Goal: Task Accomplishment & Management: Manage account settings

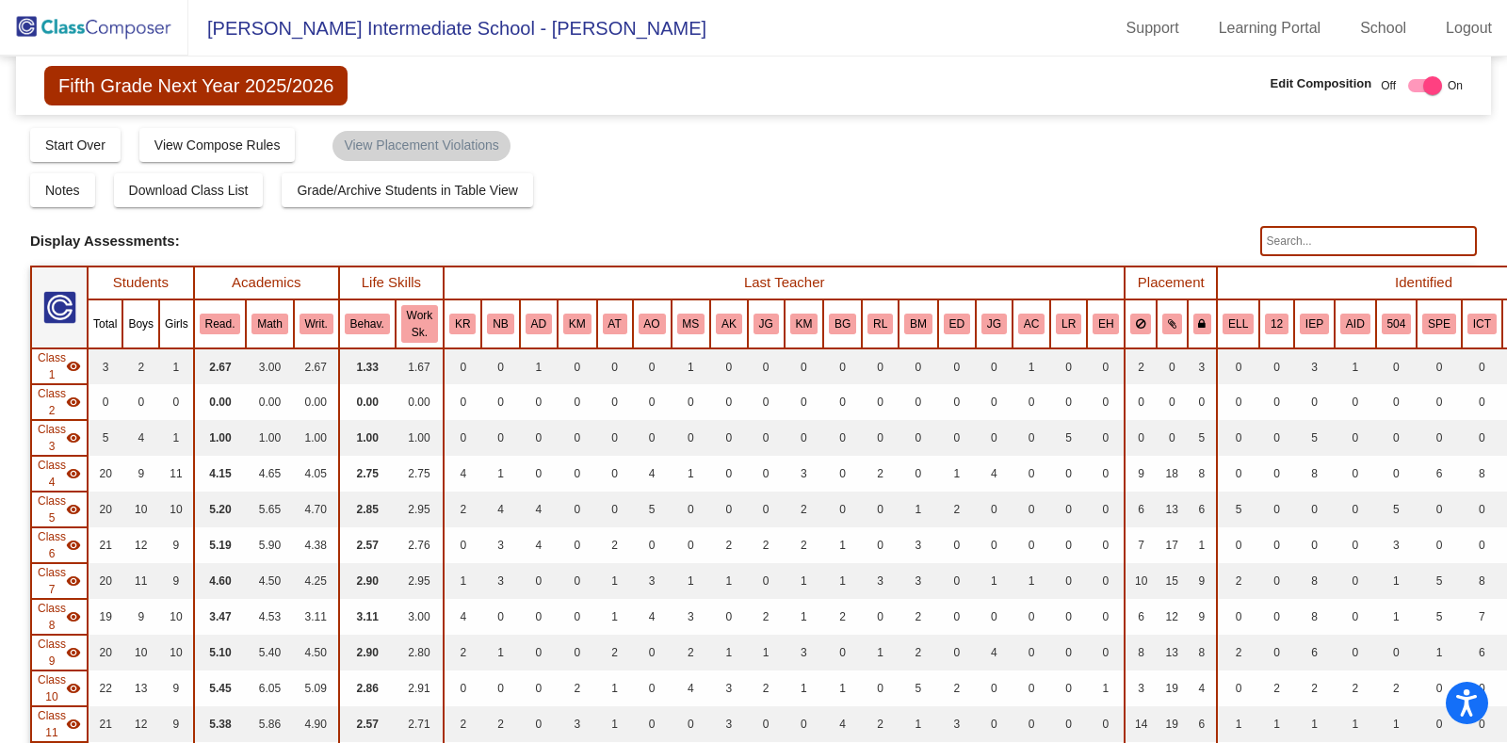
scroll to position [1201, 0]
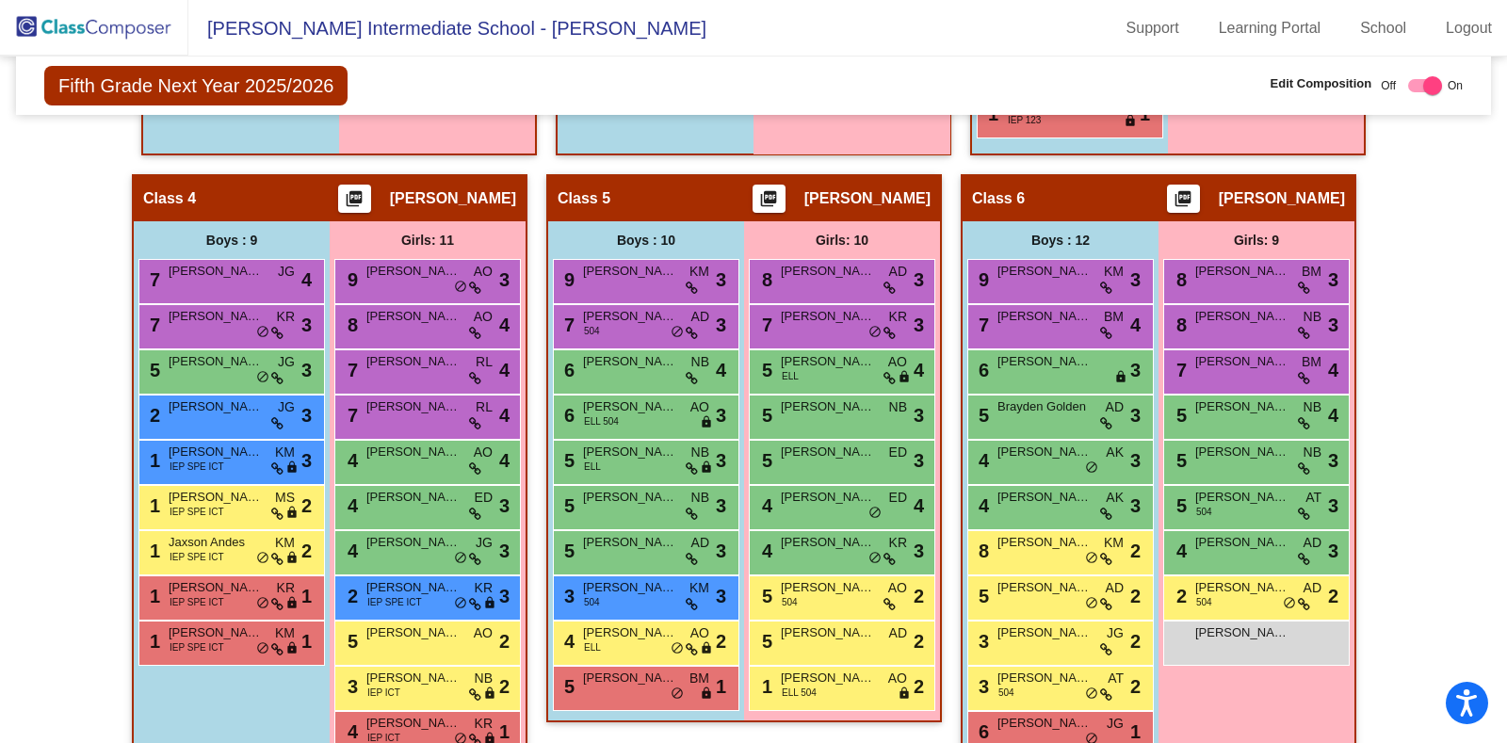
checkbox input "false"
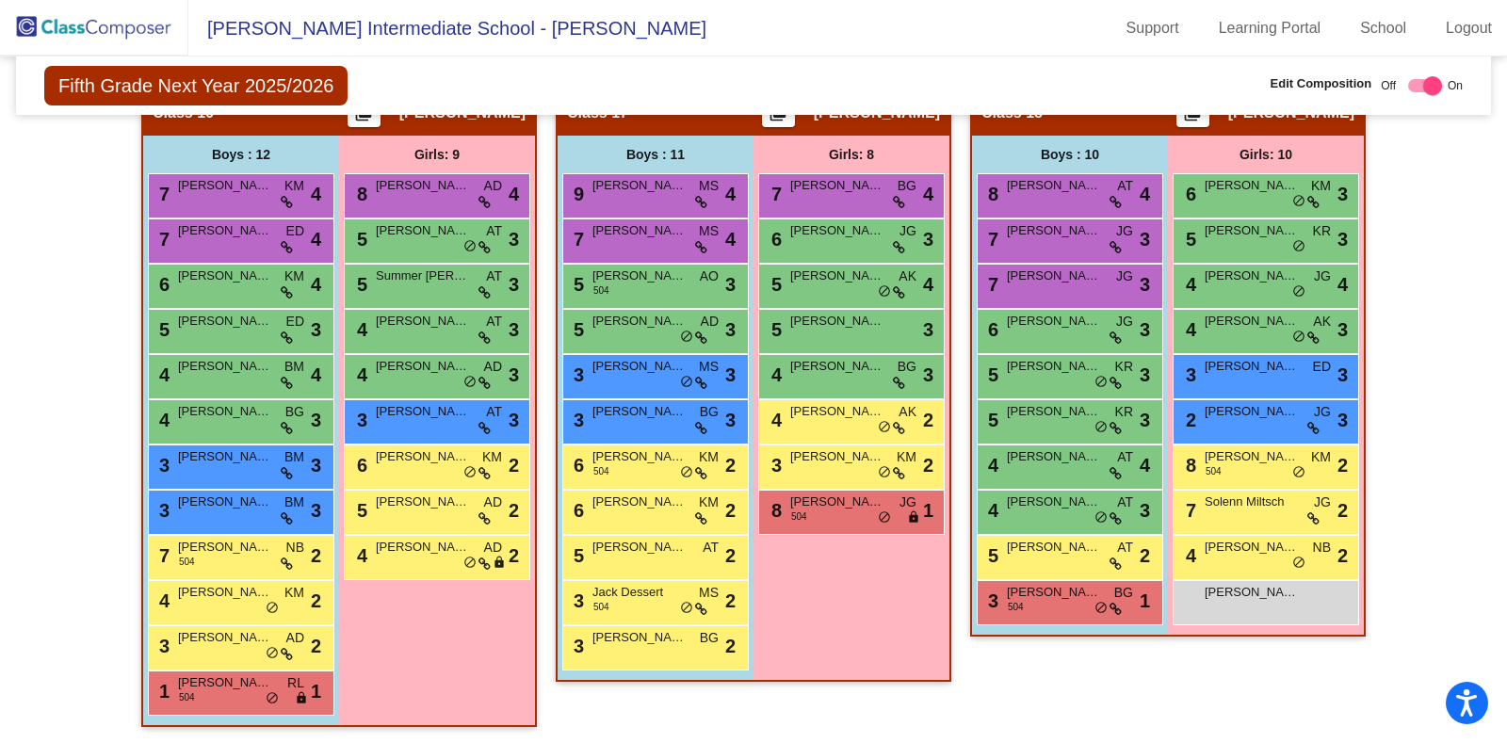
scroll to position [3812, 0]
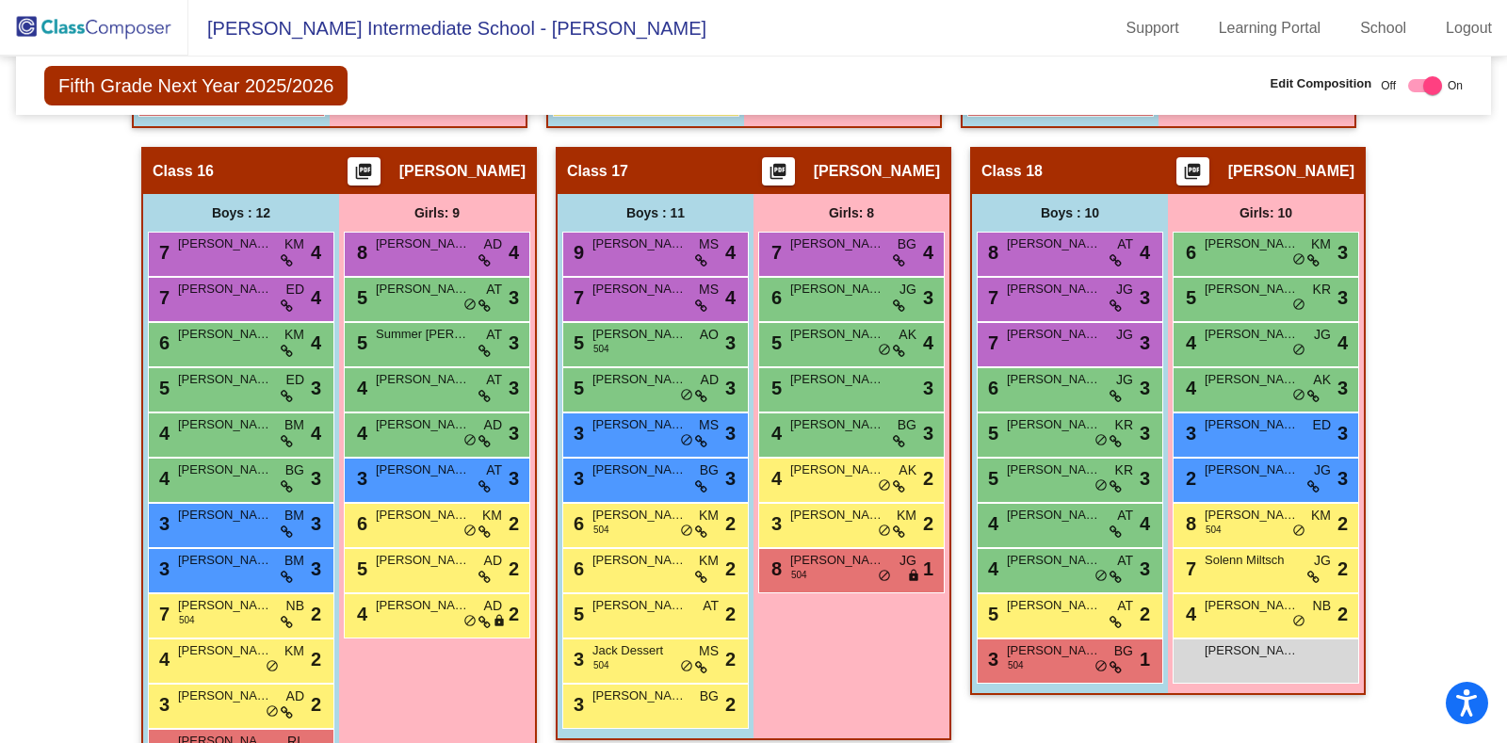
drag, startPoint x: 1040, startPoint y: 202, endPoint x: 1082, endPoint y: 160, distance: 59.3
click at [1082, 160] on div "Class 18 picture_as_pdf Andrew Warner" at bounding box center [1168, 171] width 392 height 45
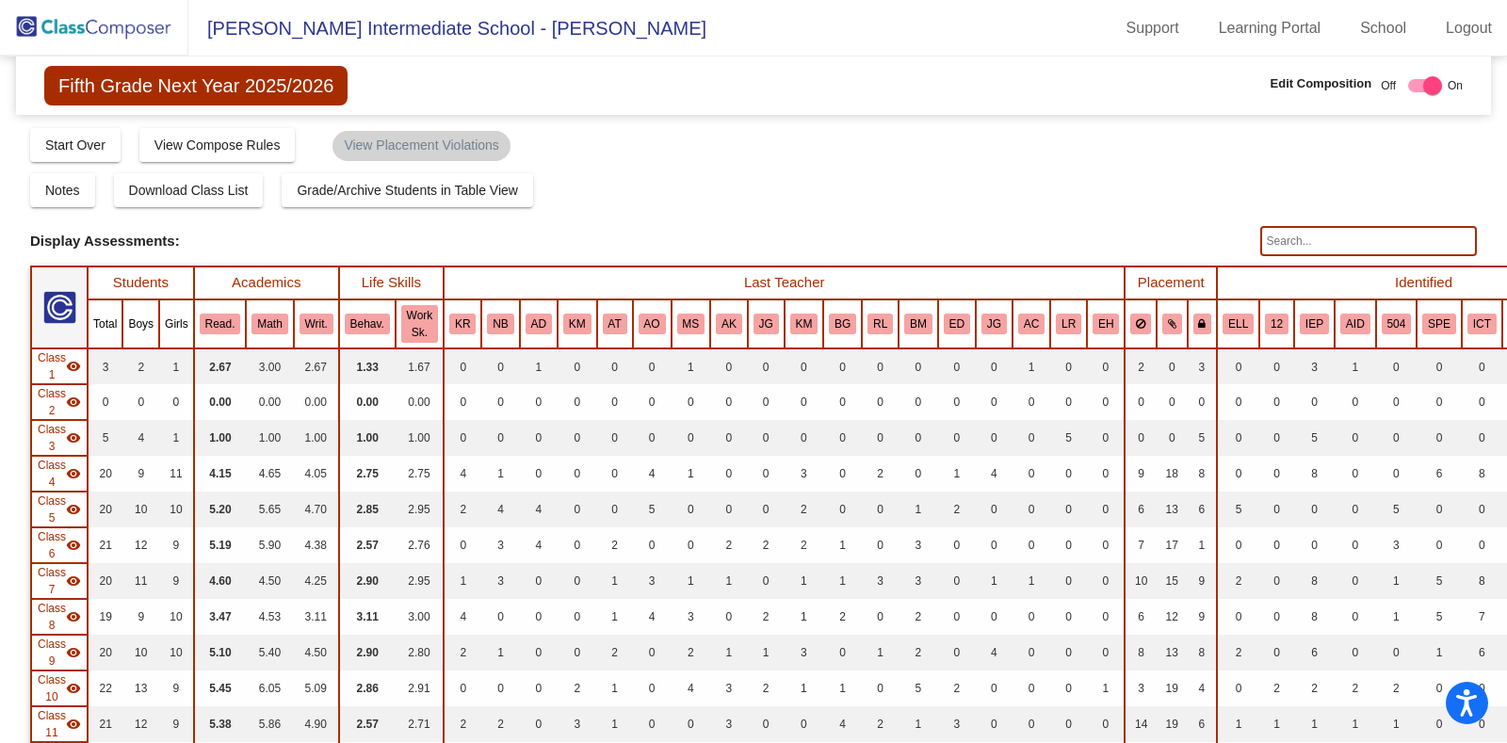
scroll to position [551, 0]
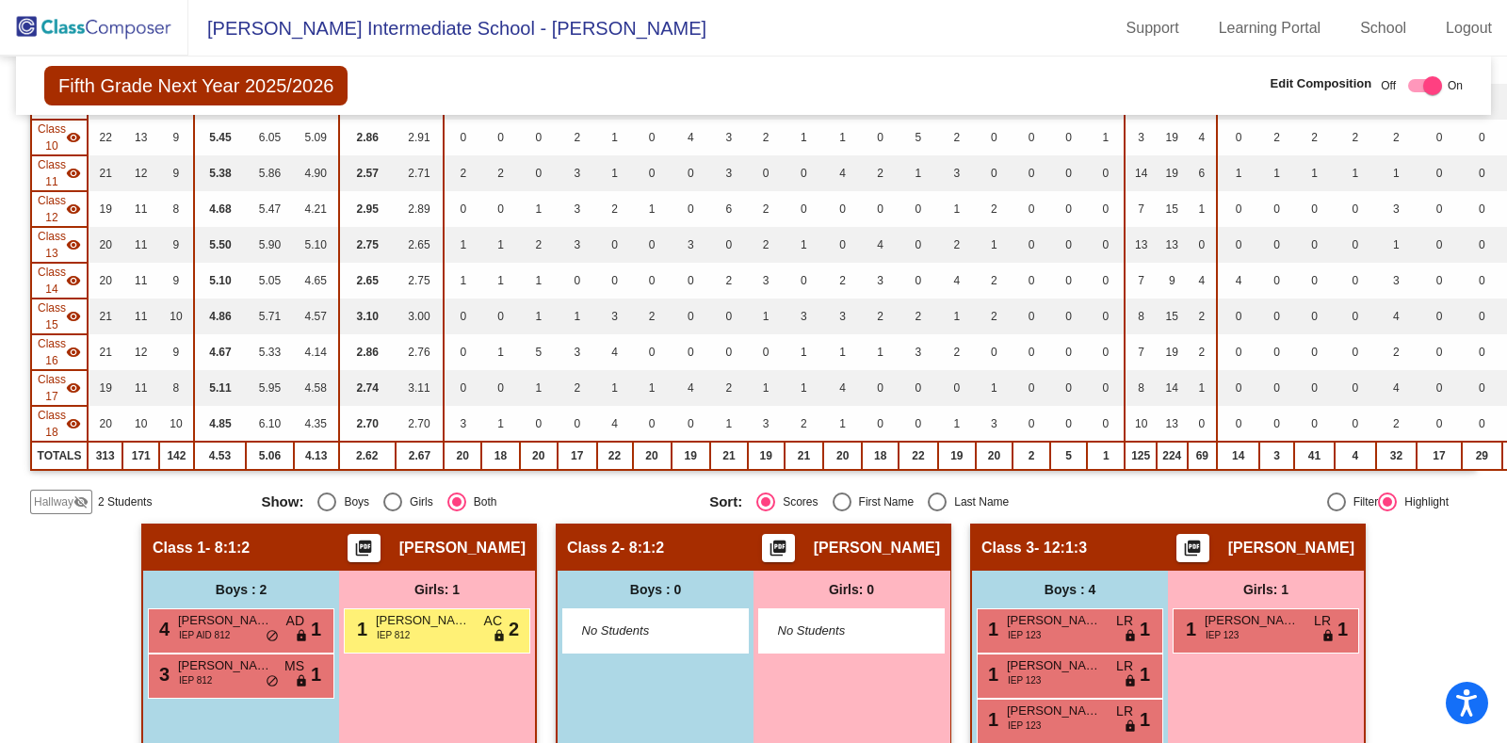
click at [68, 493] on span "Hallway" at bounding box center [54, 501] width 40 height 17
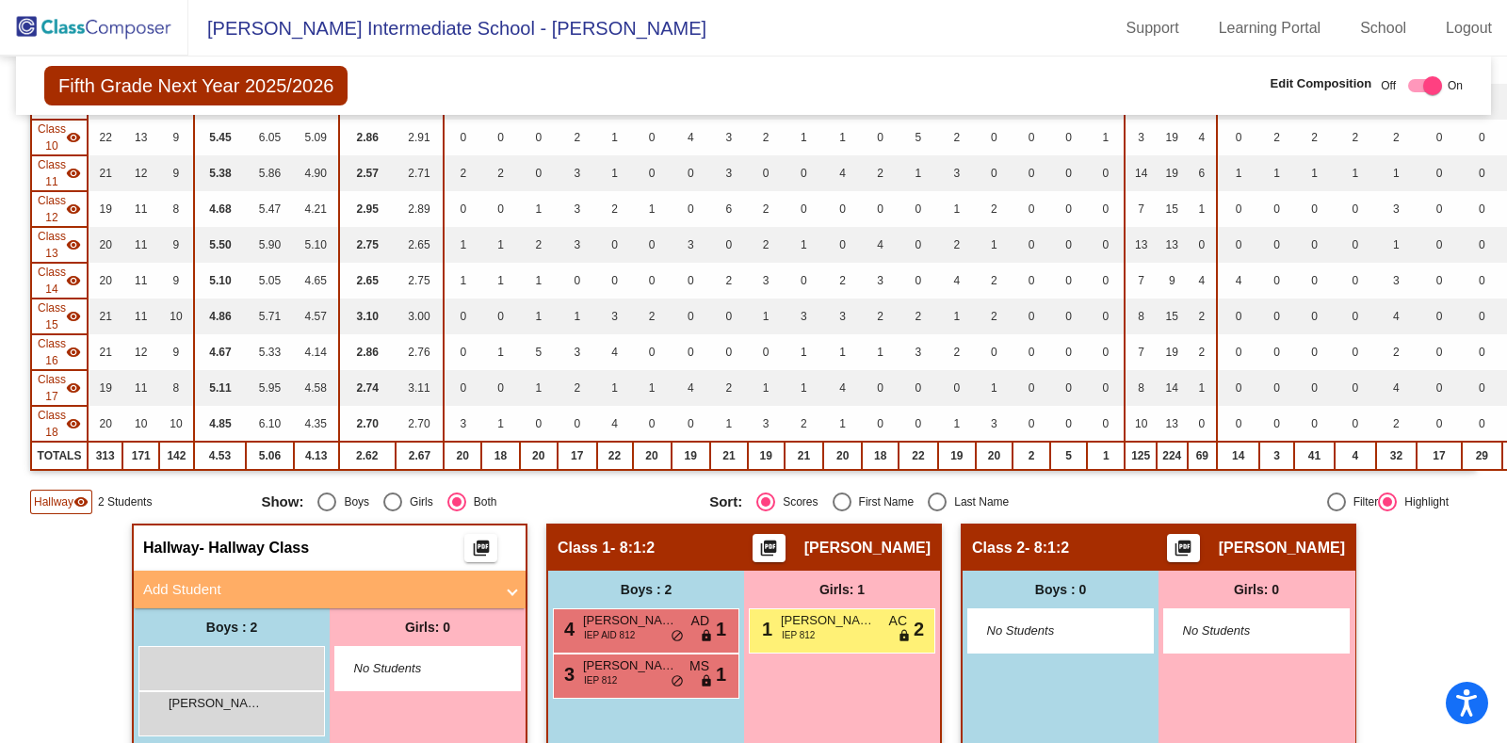
scroll to position [727, 0]
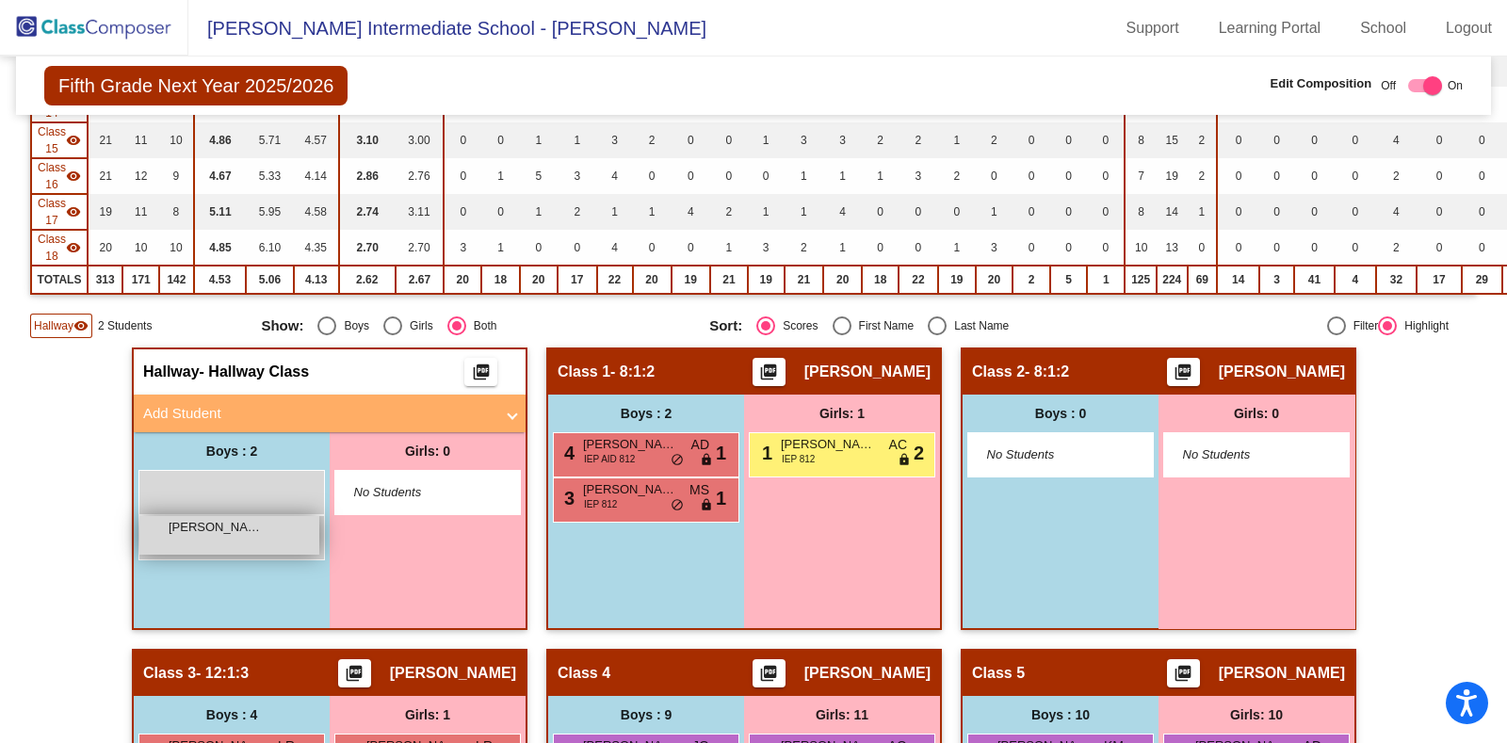
click at [226, 534] on div "Elijah Moreno lock do_not_disturb_alt" at bounding box center [229, 535] width 180 height 39
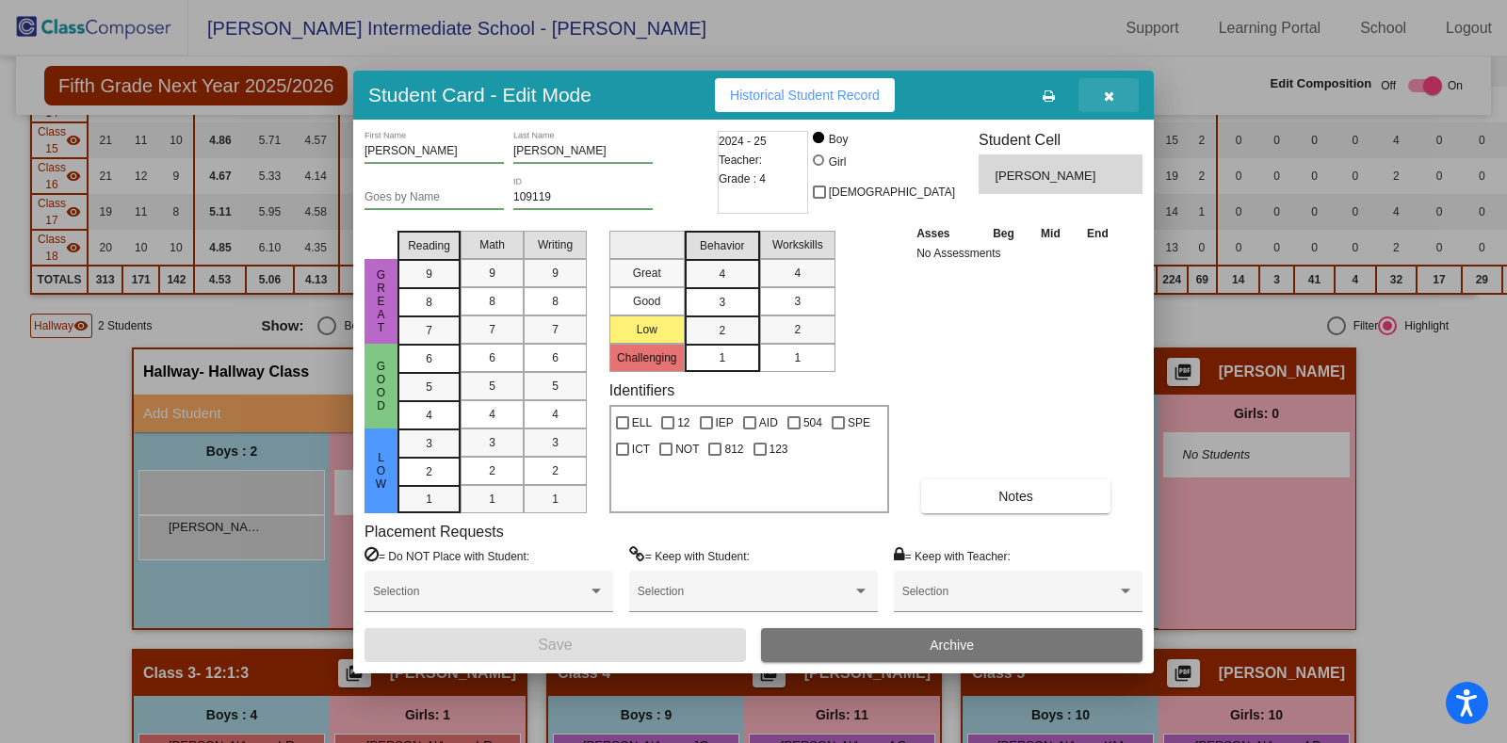
click at [1116, 93] on button "button" at bounding box center [1108, 95] width 60 height 34
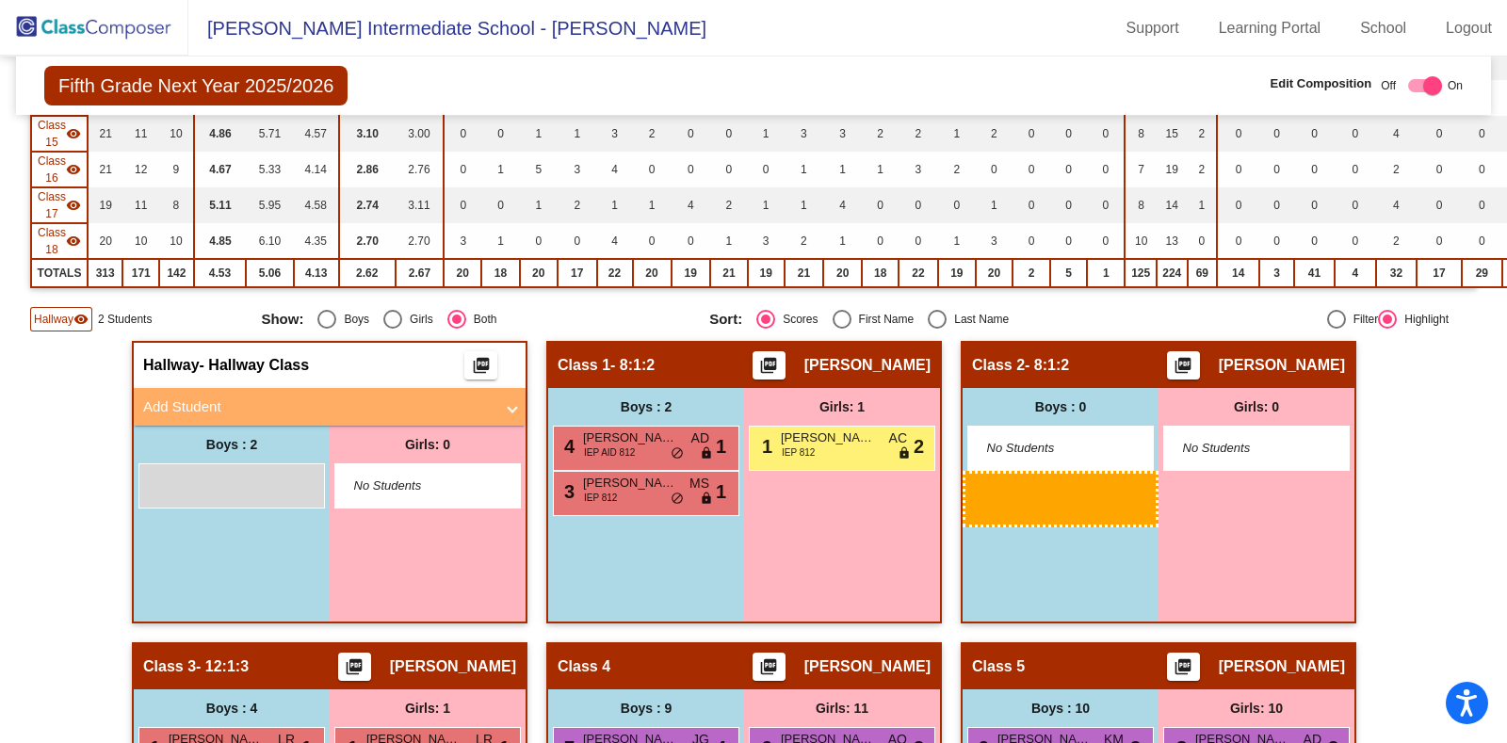
scroll to position [736, 0]
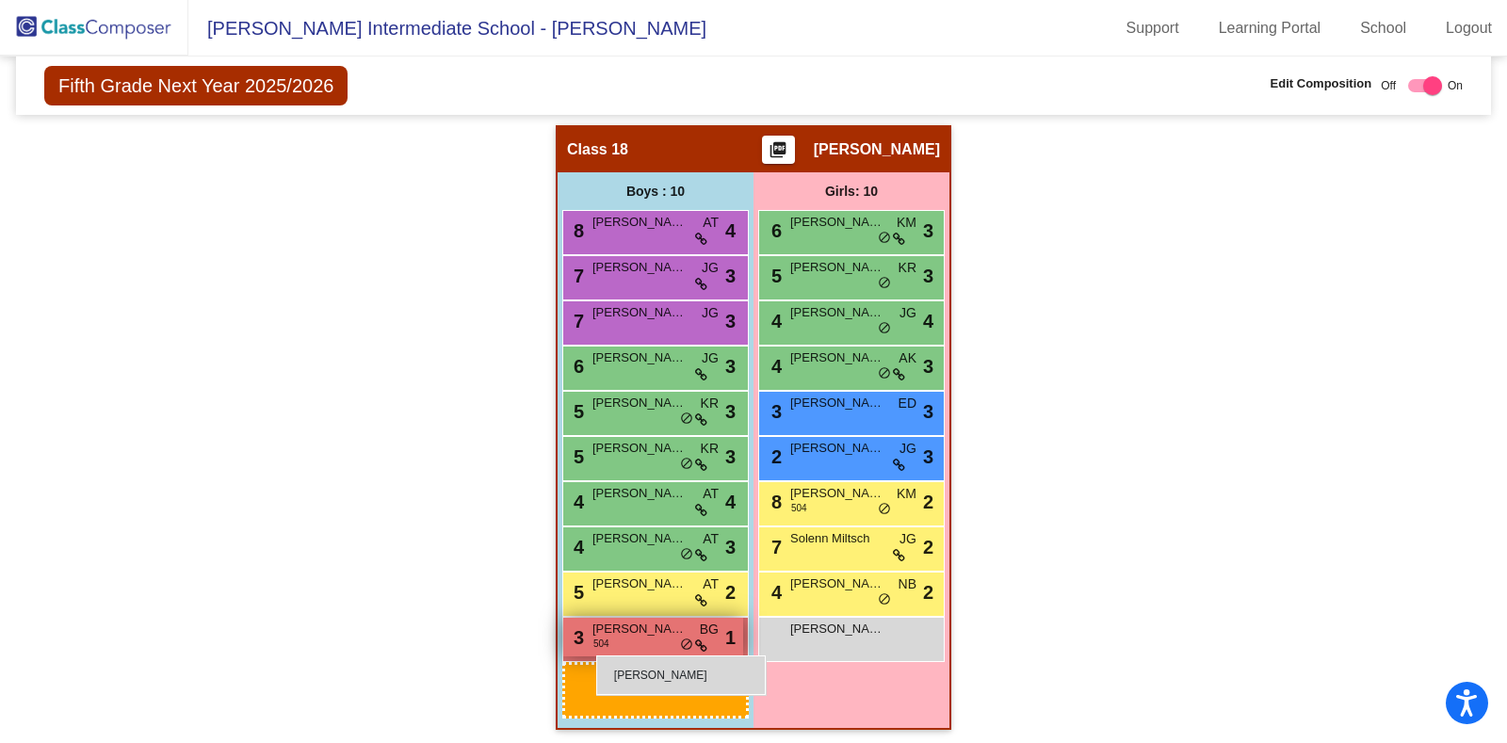
drag, startPoint x: 222, startPoint y: 523, endPoint x: 598, endPoint y: 646, distance: 395.4
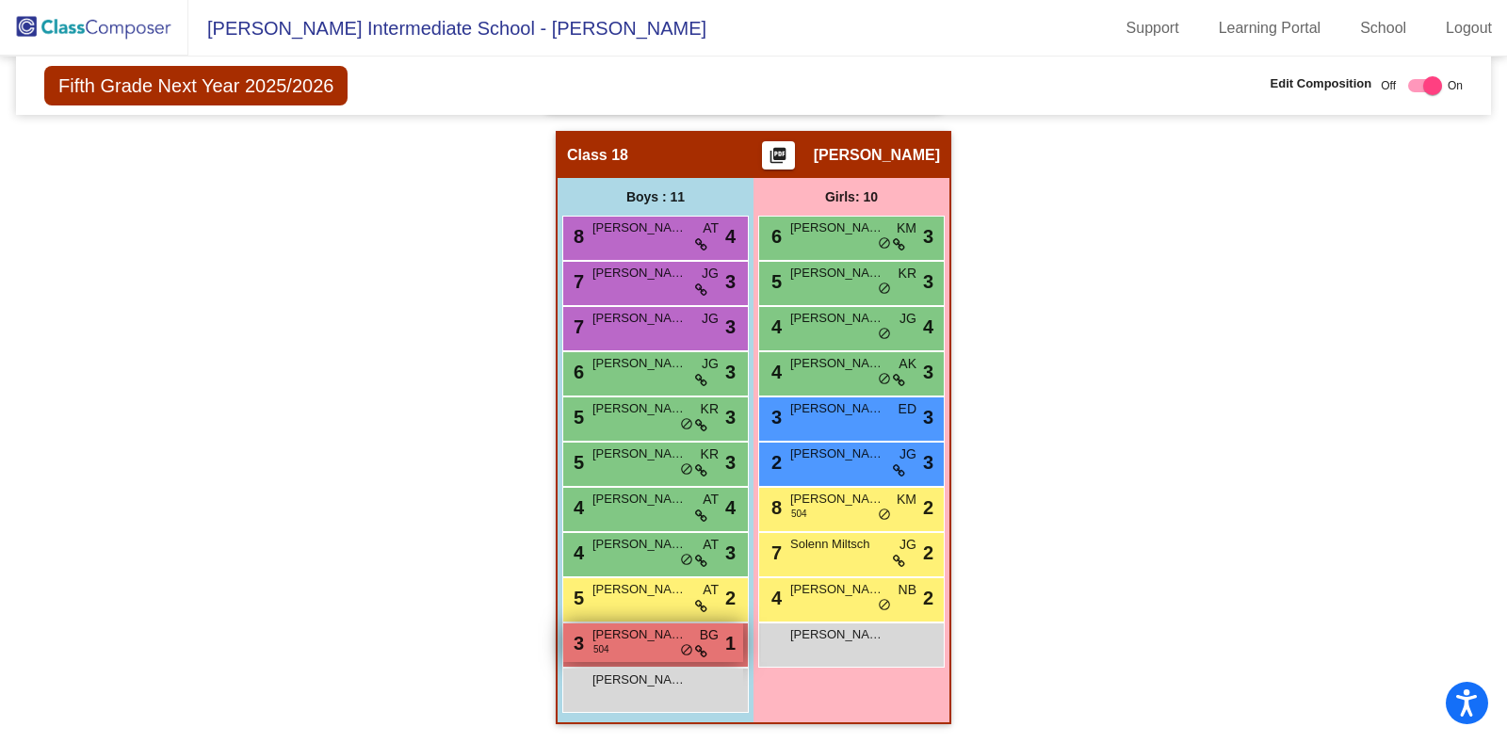
scroll to position [4483, 0]
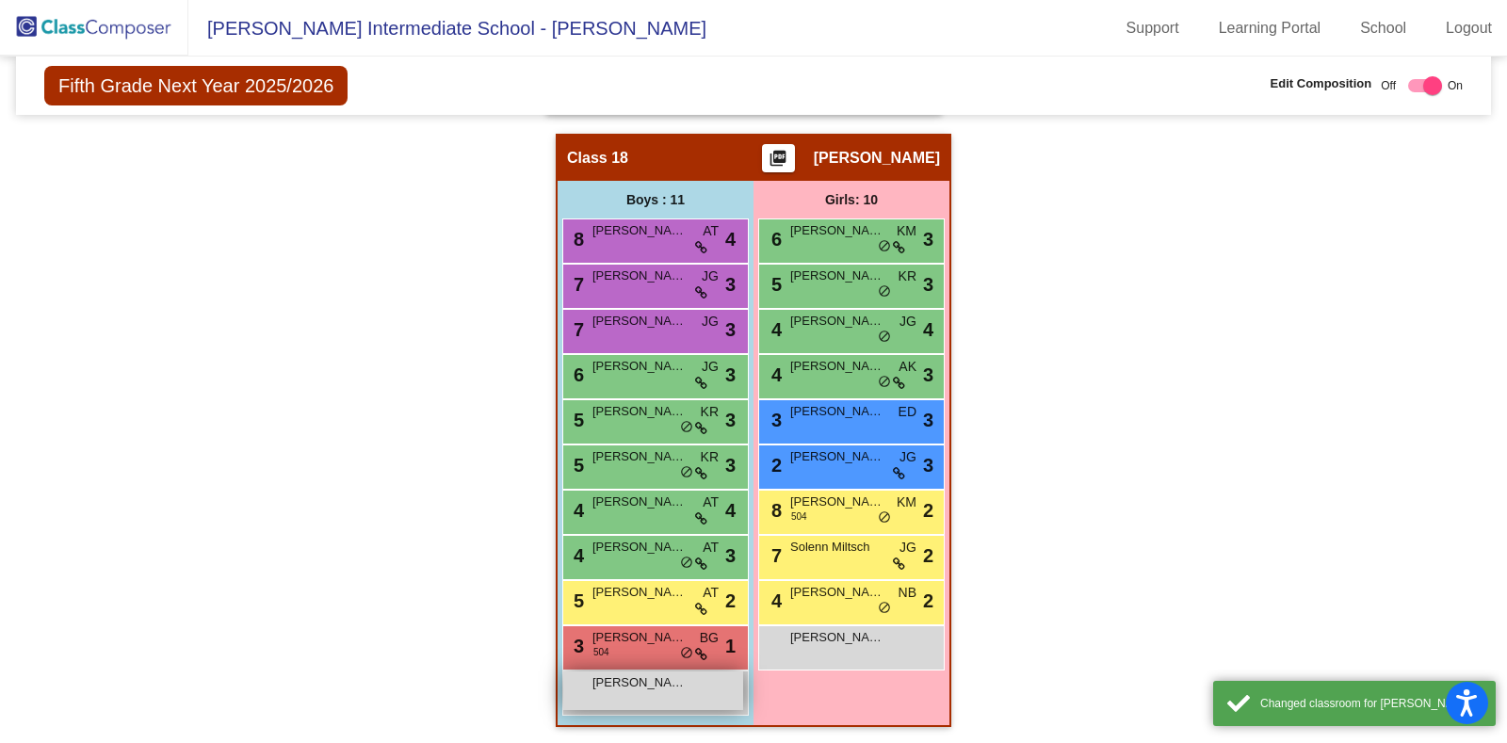
click at [653, 675] on span "[PERSON_NAME]" at bounding box center [639, 682] width 94 height 19
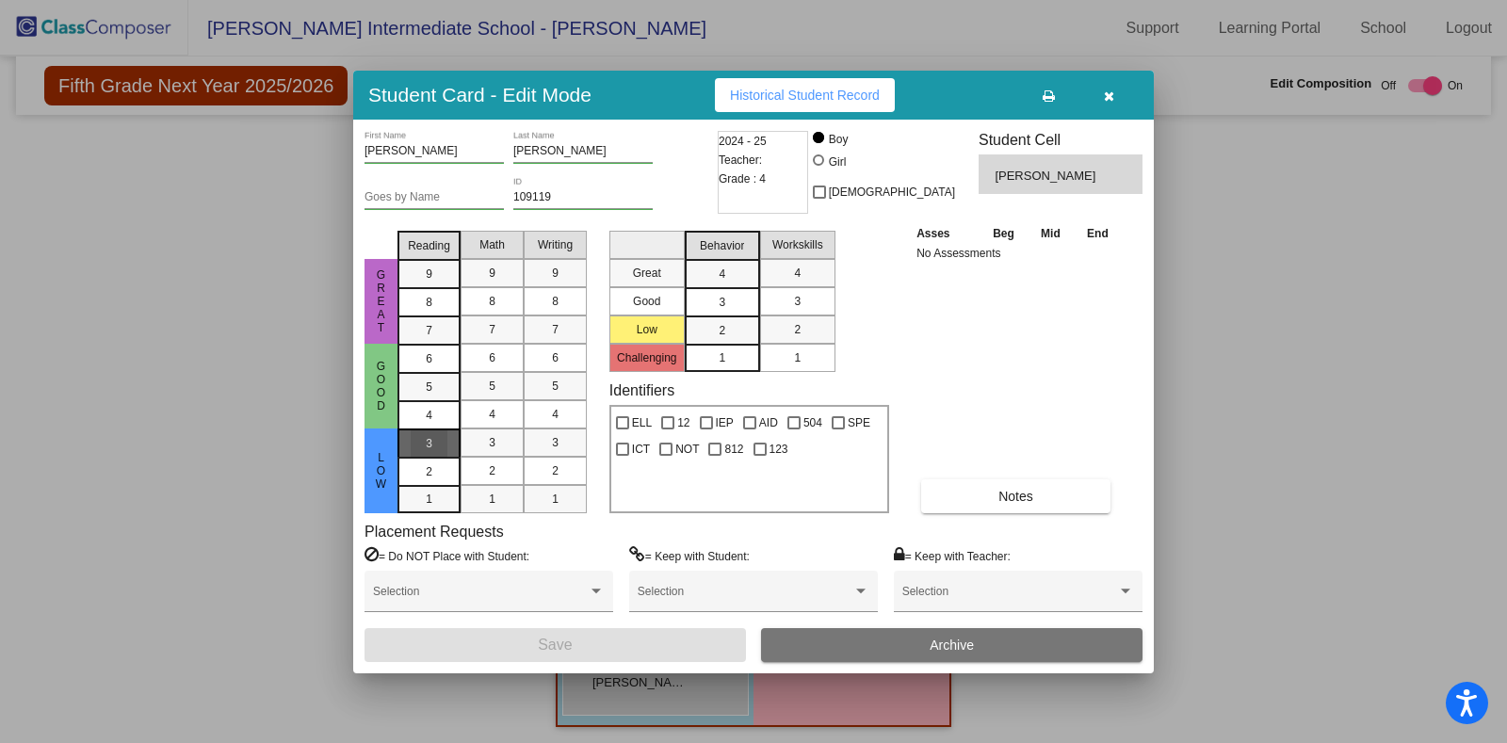
click at [444, 449] on div "3" at bounding box center [429, 443] width 37 height 28
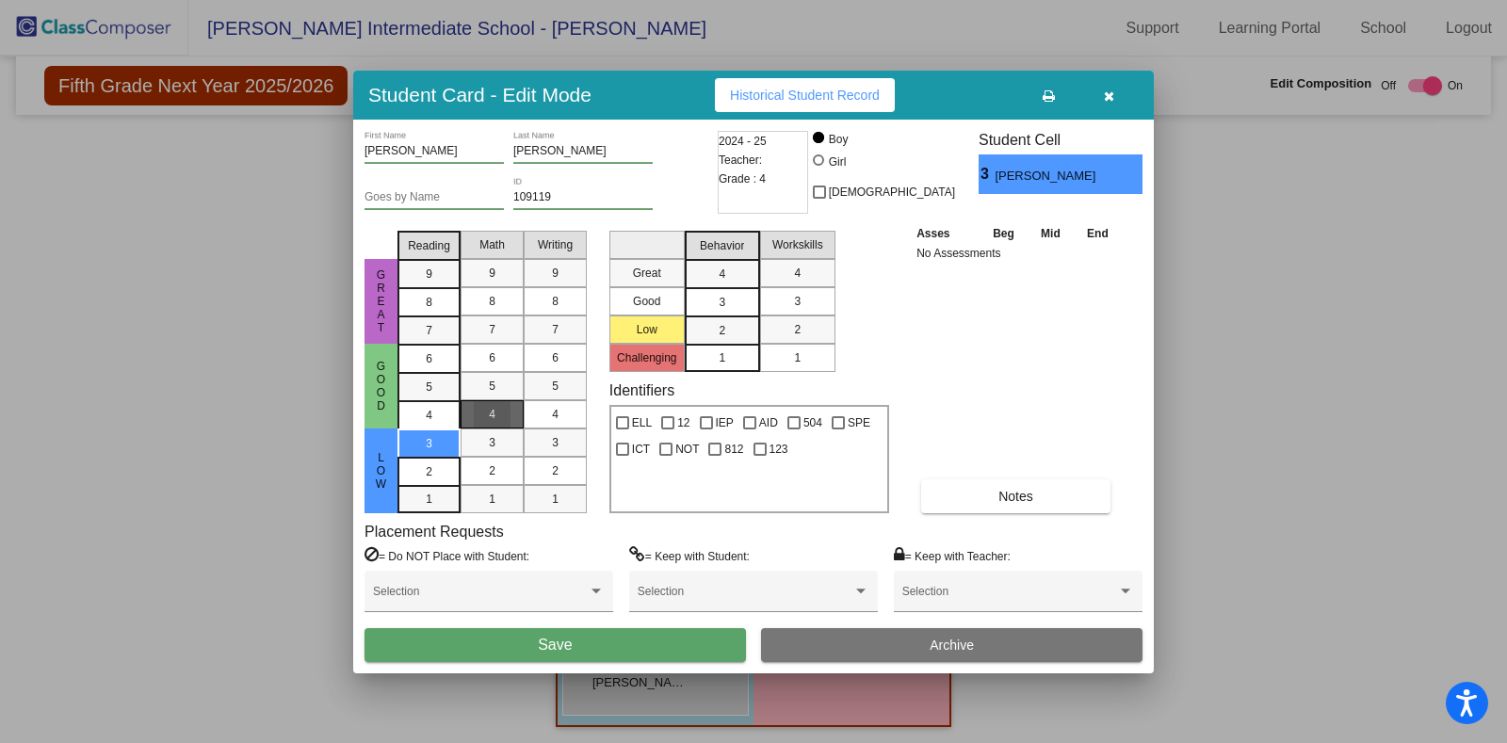
click at [497, 415] on div "4" at bounding box center [492, 414] width 37 height 28
click at [550, 440] on div "3" at bounding box center [555, 442] width 37 height 28
click at [989, 502] on button "Notes" at bounding box center [1015, 496] width 189 height 34
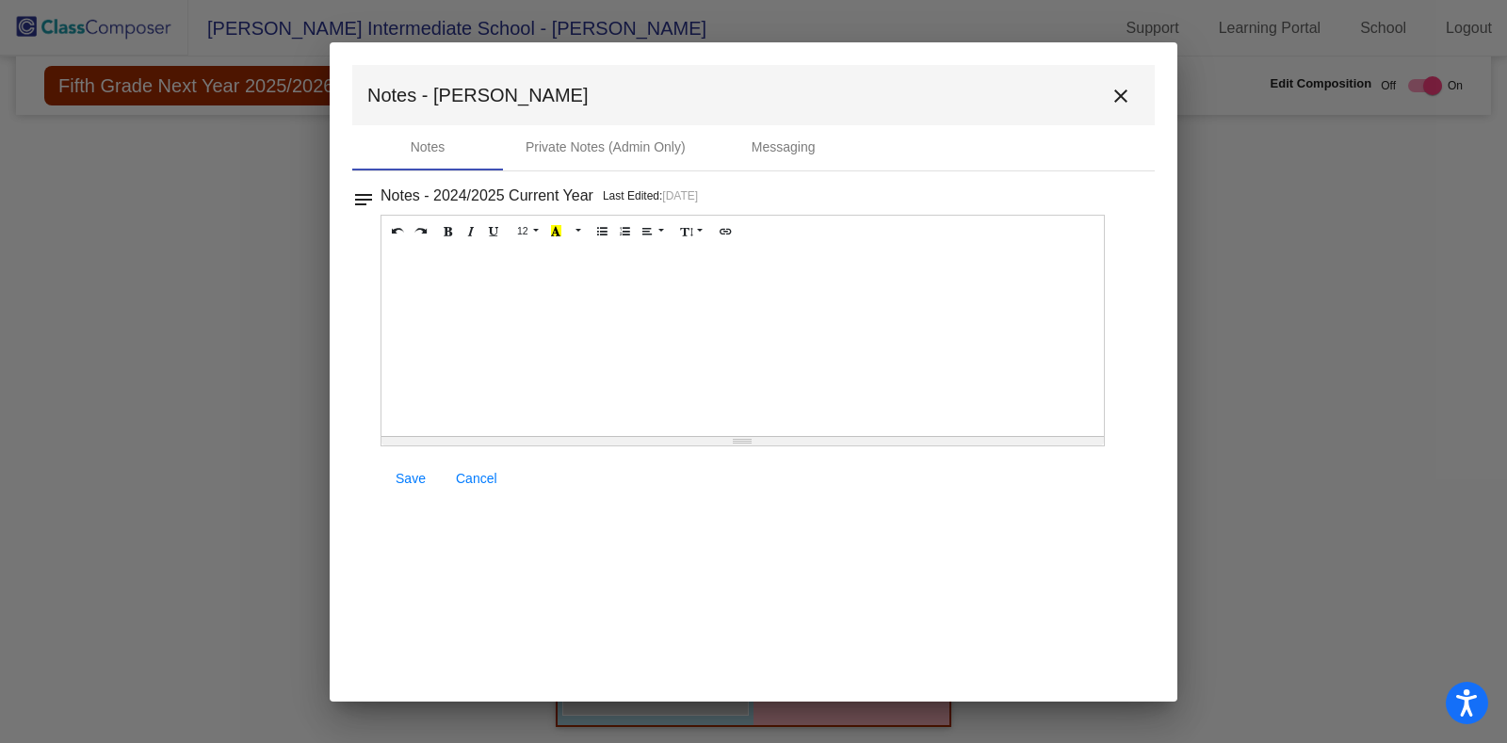
click at [523, 313] on div at bounding box center [742, 342] width 722 height 188
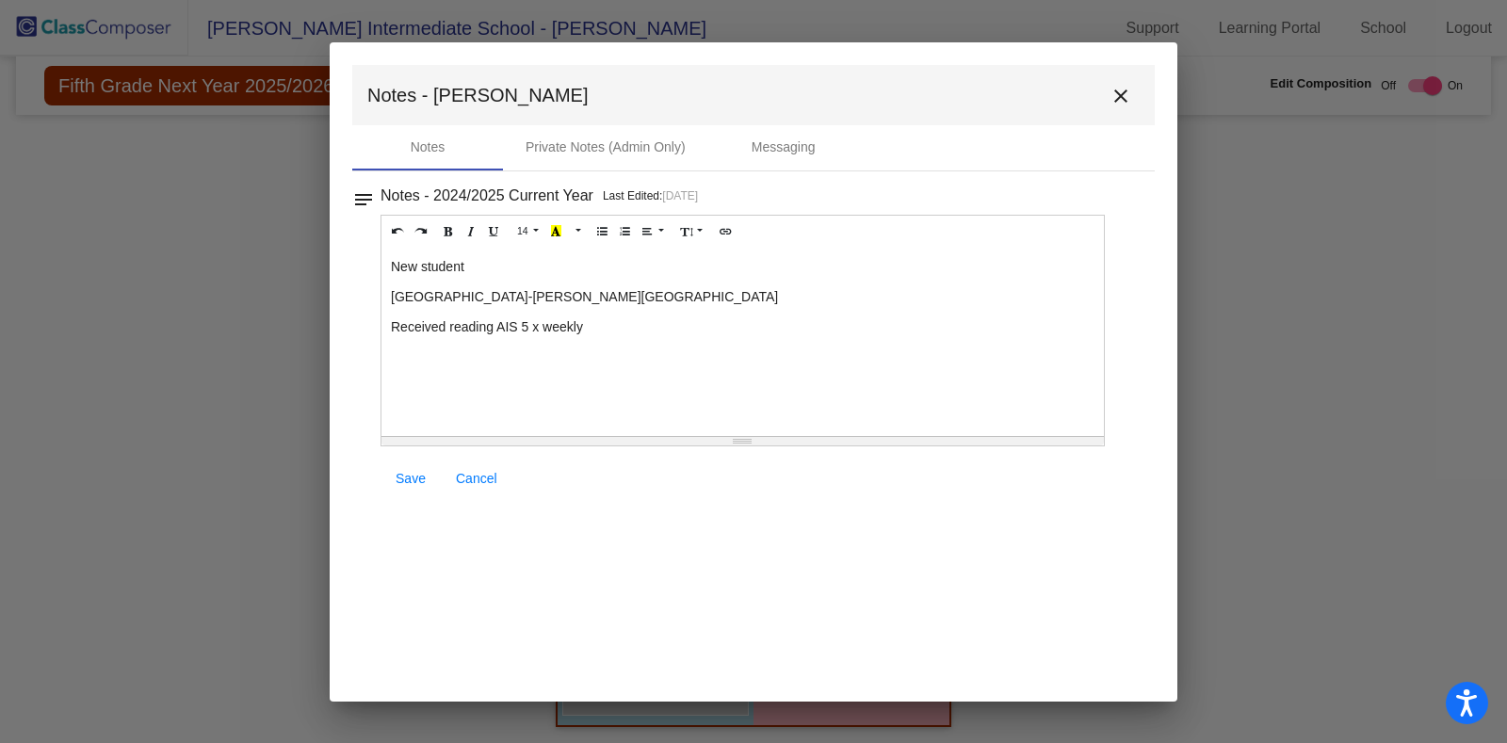
click at [650, 337] on div "New student Previous District-Clifton Springs Received reading AIS 5 x weekly" at bounding box center [742, 342] width 722 height 188
click at [417, 476] on span "Save" at bounding box center [410, 478] width 30 height 15
click at [412, 483] on span "Save" at bounding box center [410, 478] width 30 height 15
click at [1120, 103] on mat-icon "close" at bounding box center [1120, 96] width 23 height 23
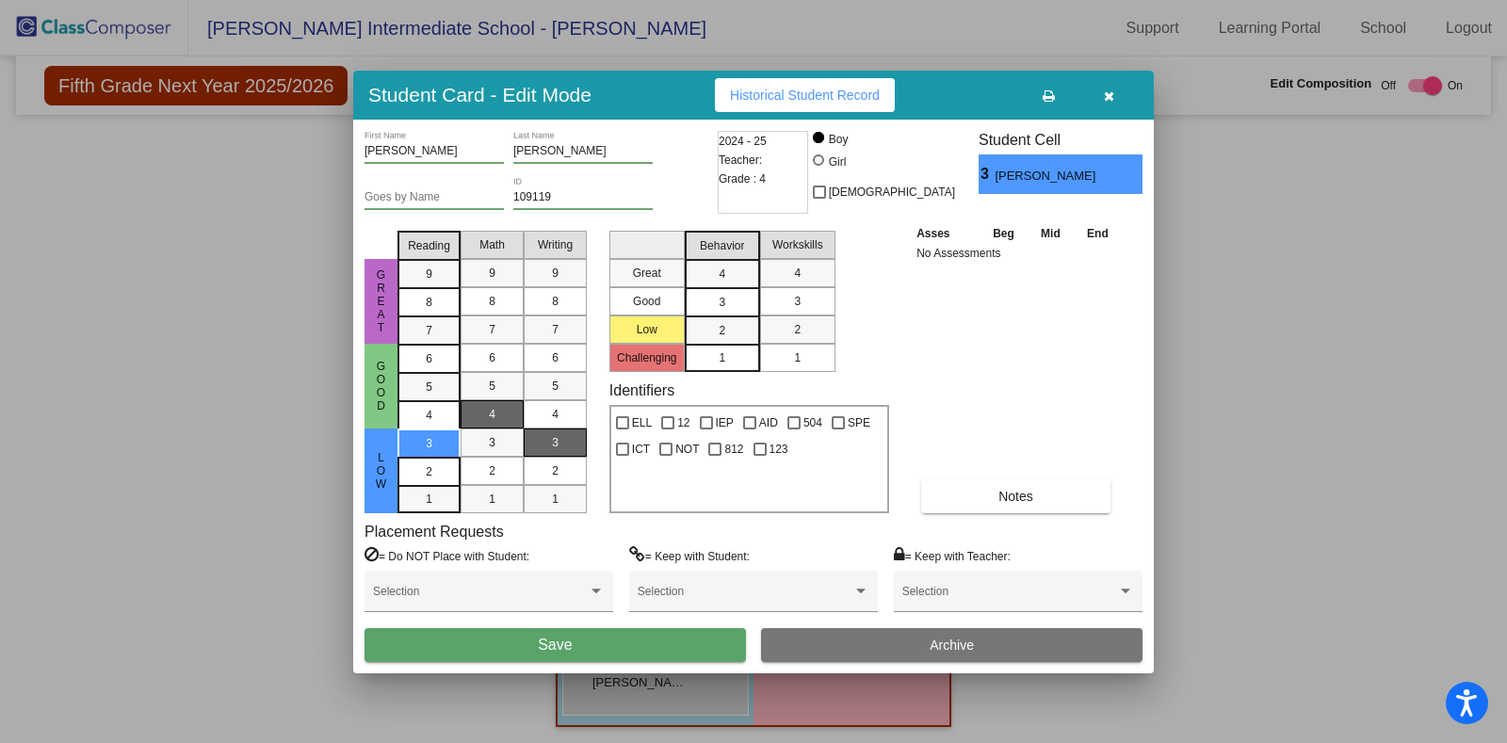
click at [729, 357] on div "1" at bounding box center [721, 358] width 37 height 28
click at [798, 346] on div "1" at bounding box center [797, 358] width 37 height 28
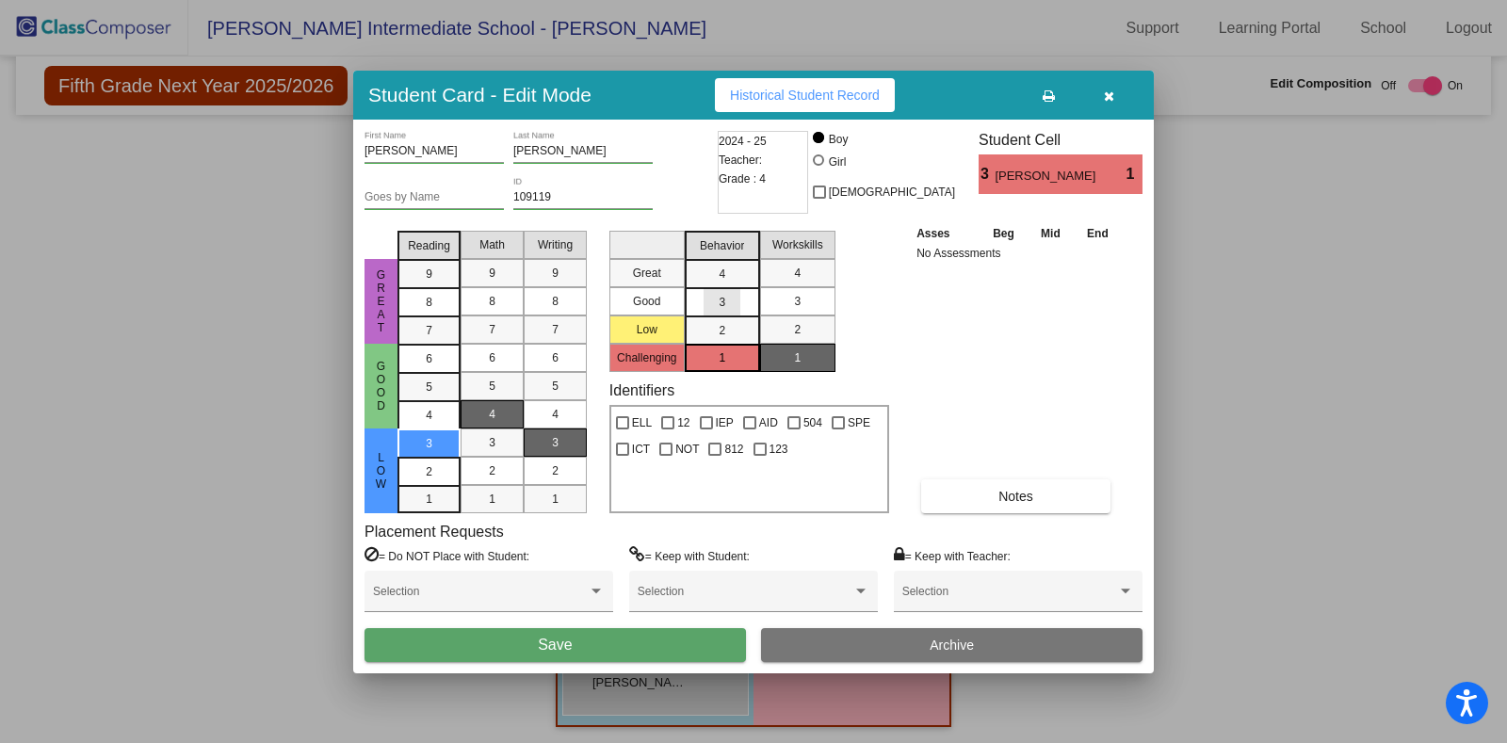
click at [726, 288] on div "3" at bounding box center [721, 274] width 37 height 28
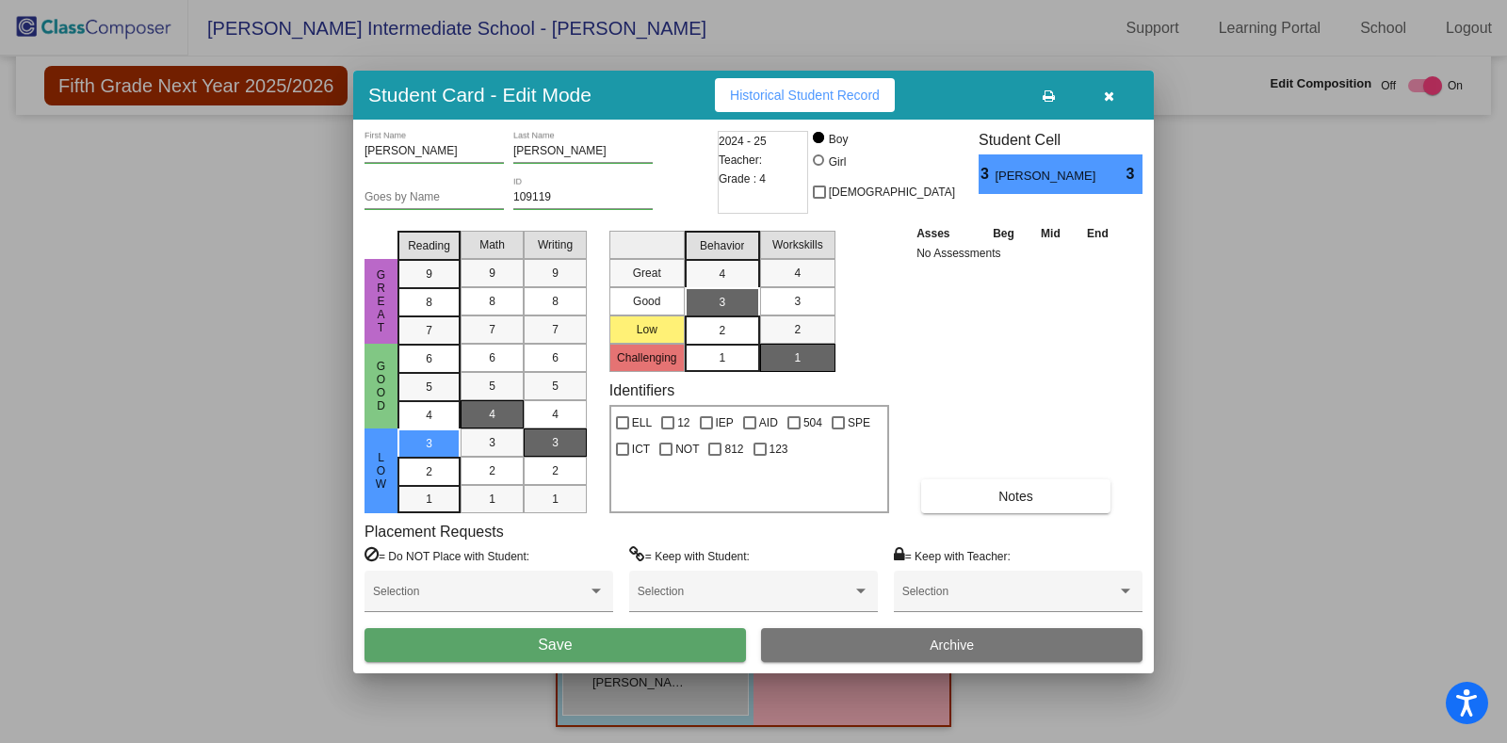
click at [724, 336] on span "2" at bounding box center [721, 330] width 7 height 17
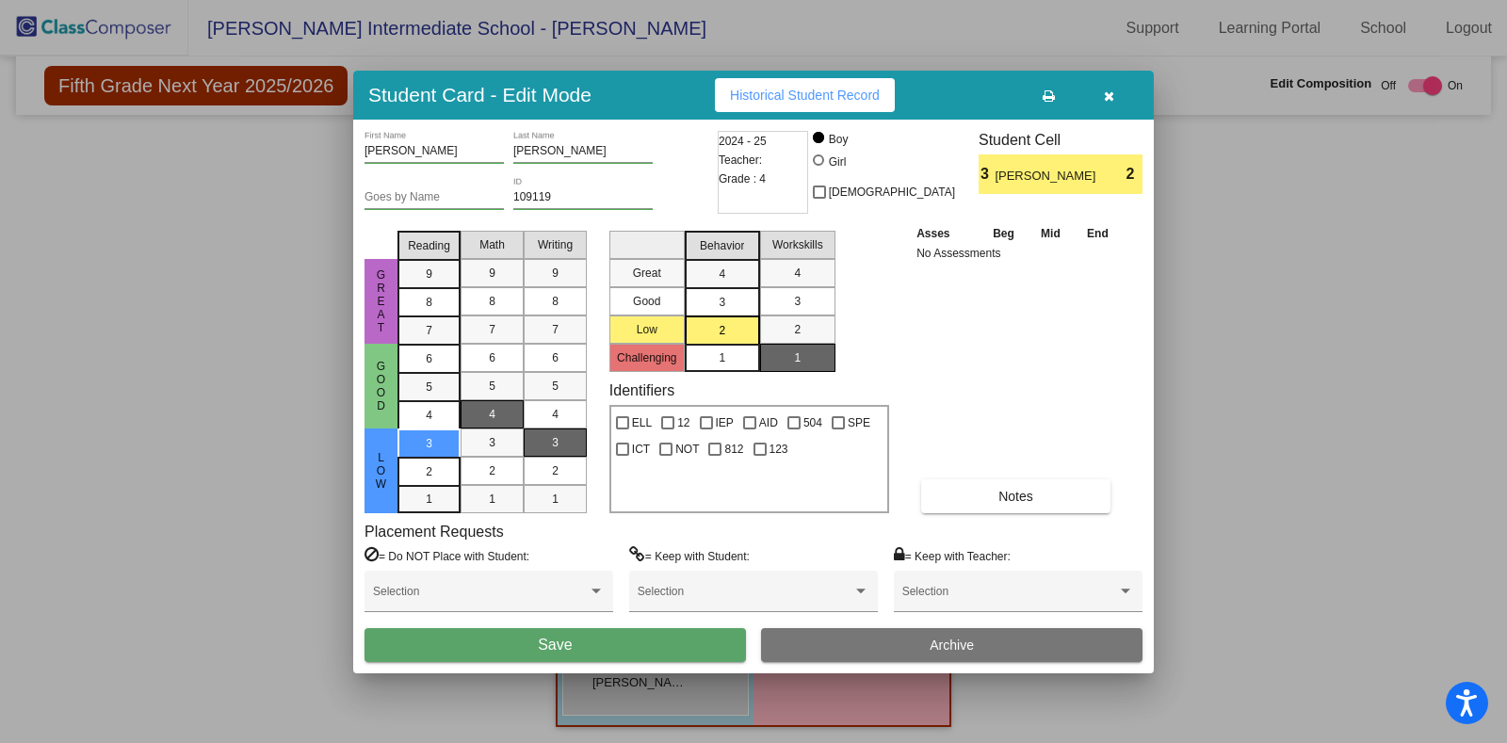
click at [727, 288] on div "3" at bounding box center [721, 274] width 37 height 28
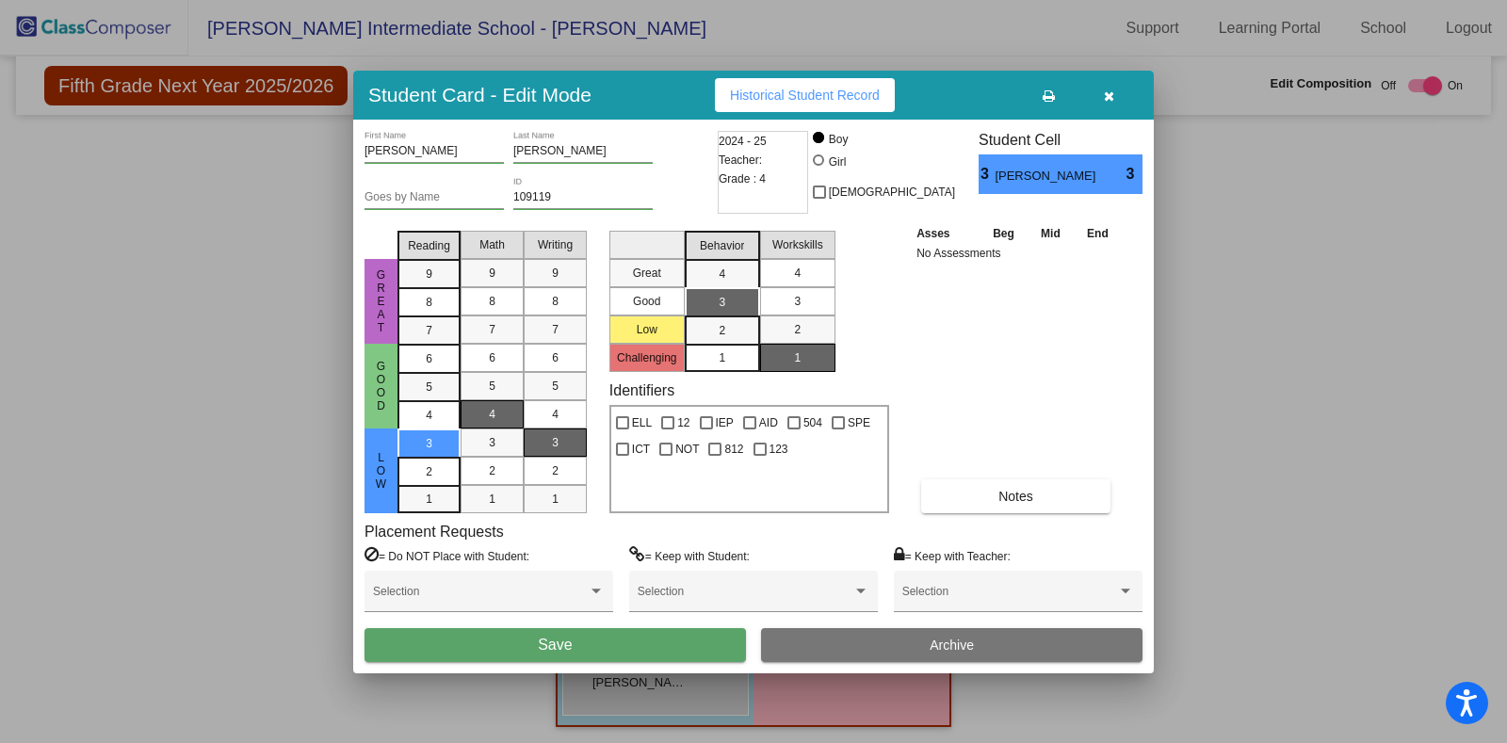
click at [769, 266] on mat-list-option "4" at bounding box center [797, 273] width 75 height 28
click at [715, 265] on div "4" at bounding box center [721, 274] width 37 height 28
click at [799, 329] on span "2" at bounding box center [797, 329] width 7 height 17
click at [730, 348] on div "1" at bounding box center [721, 358] width 37 height 28
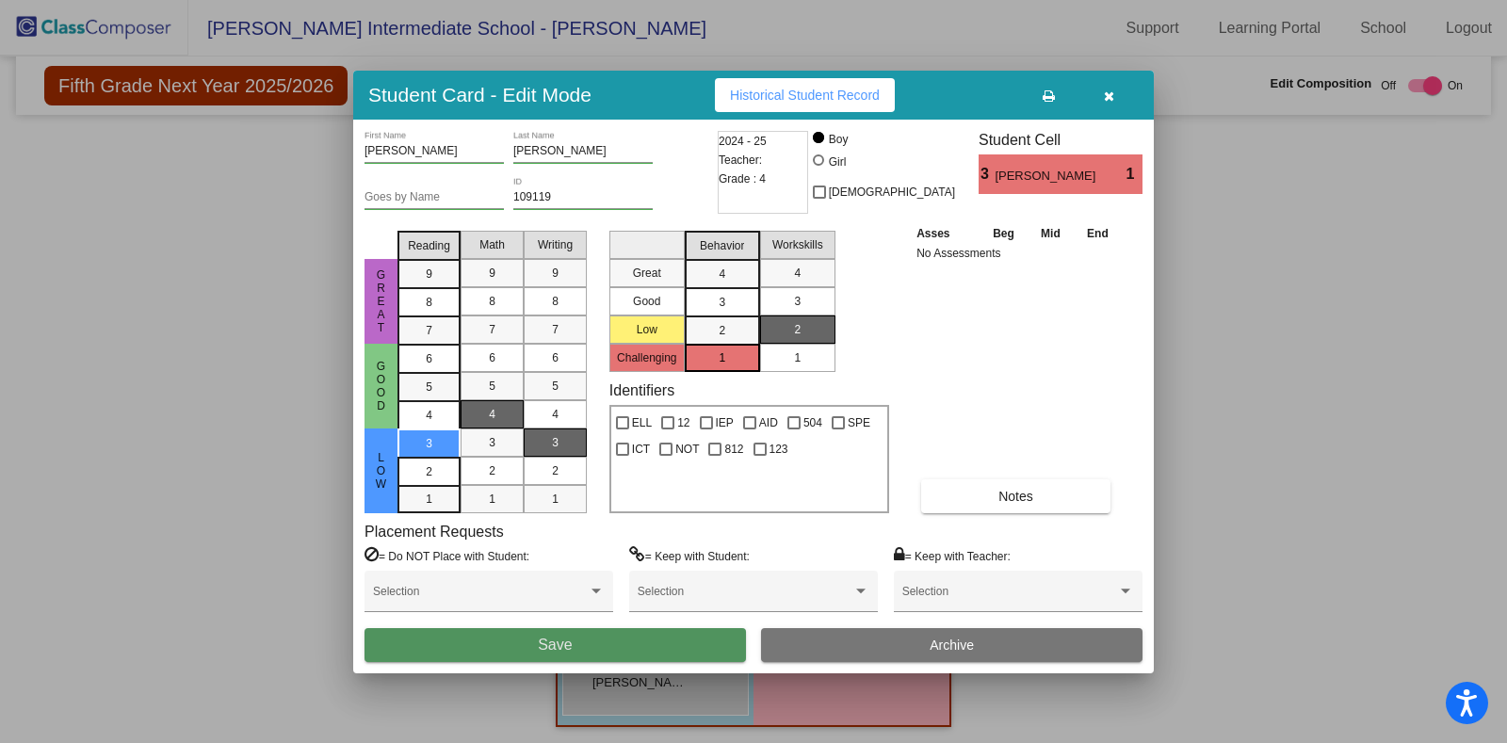
click at [556, 641] on span "Save" at bounding box center [555, 645] width 34 height 16
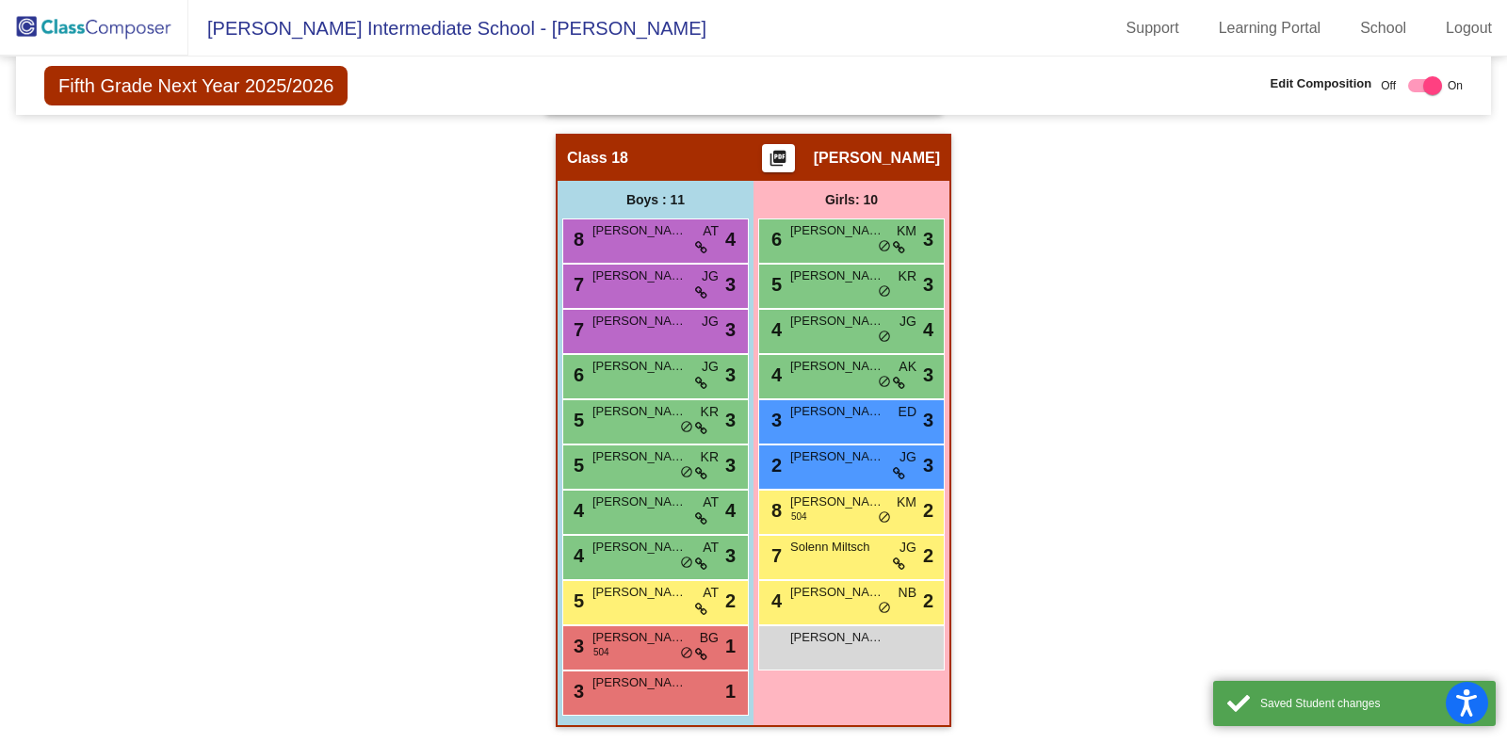
scroll to position [4482, 0]
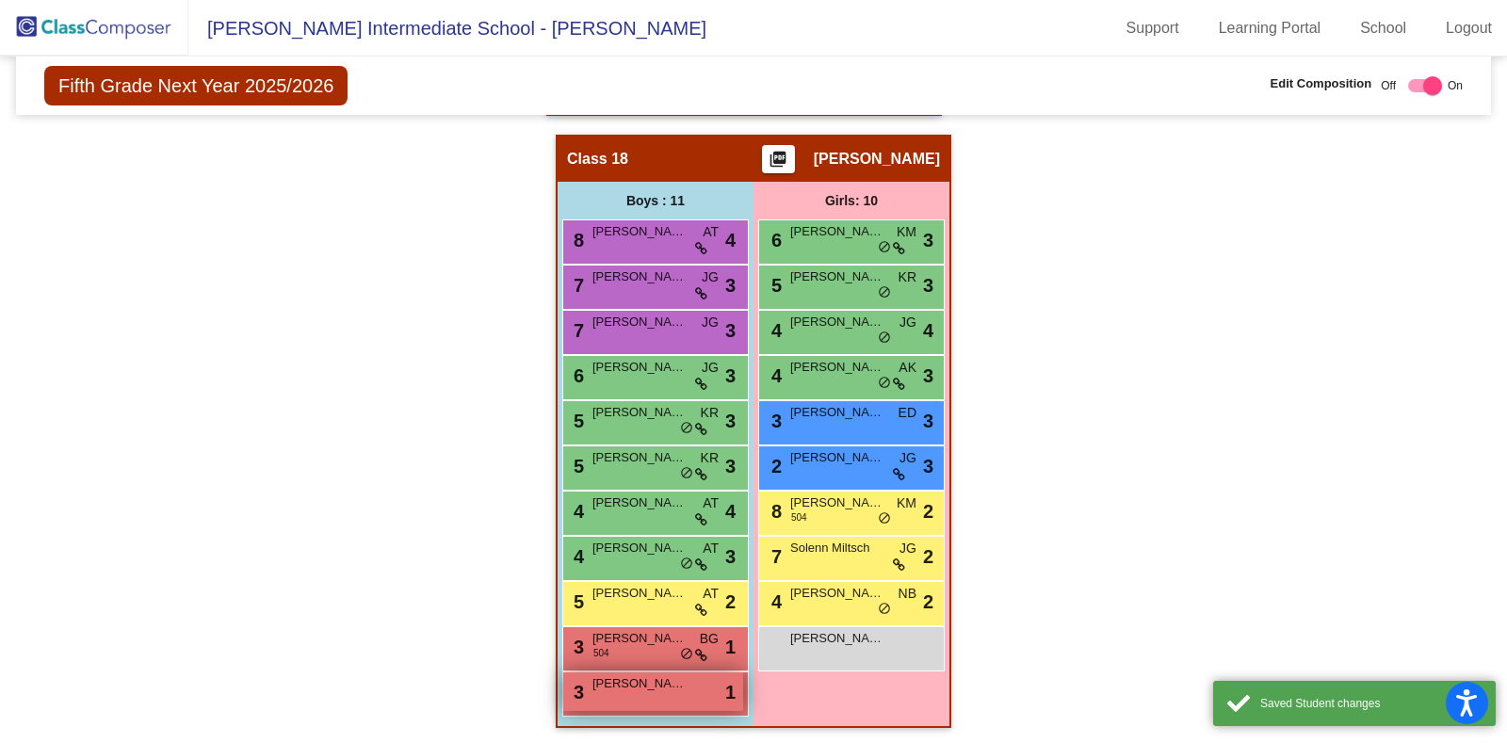
click at [643, 687] on div "3 Elijah Moreno lock do_not_disturb_alt 1" at bounding box center [653, 691] width 180 height 39
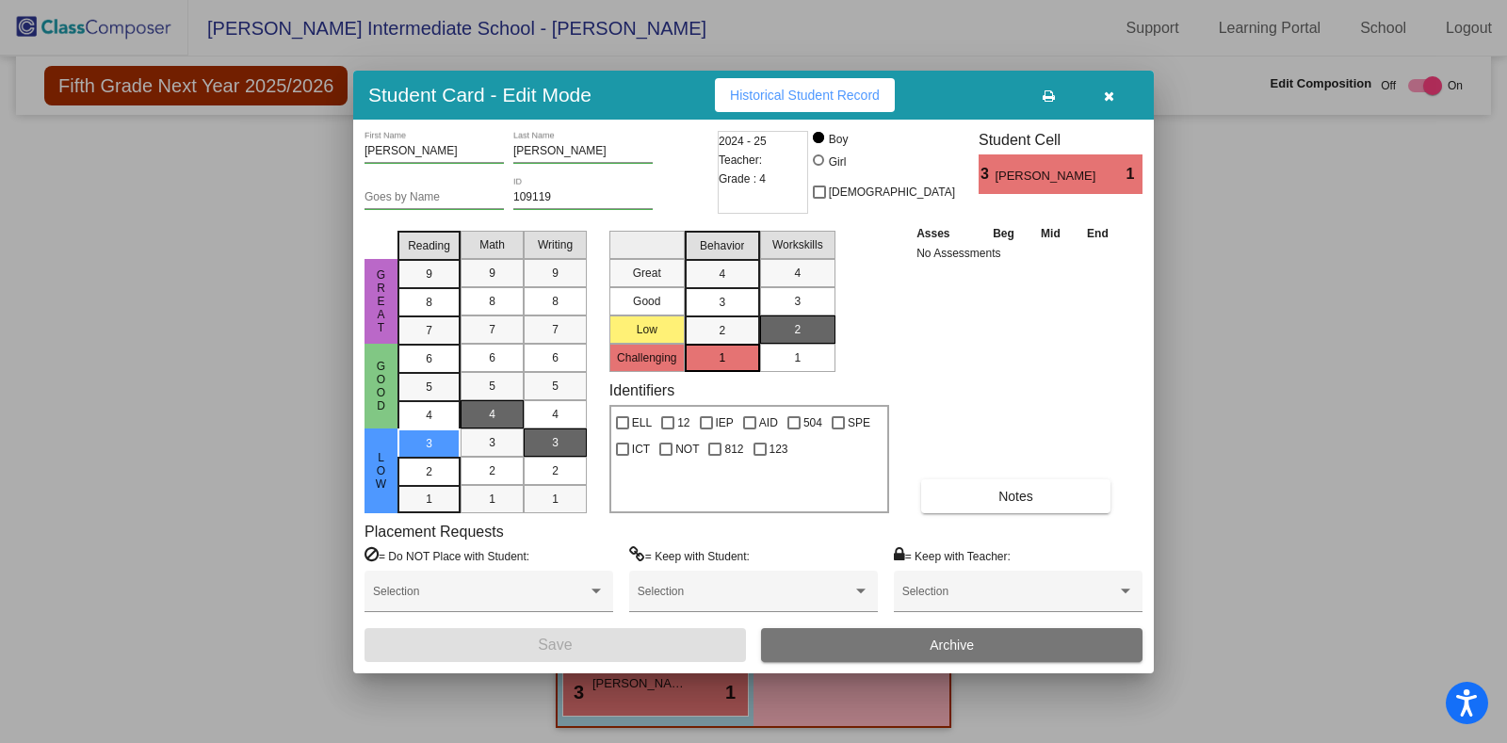
click at [1049, 104] on button at bounding box center [1048, 95] width 60 height 34
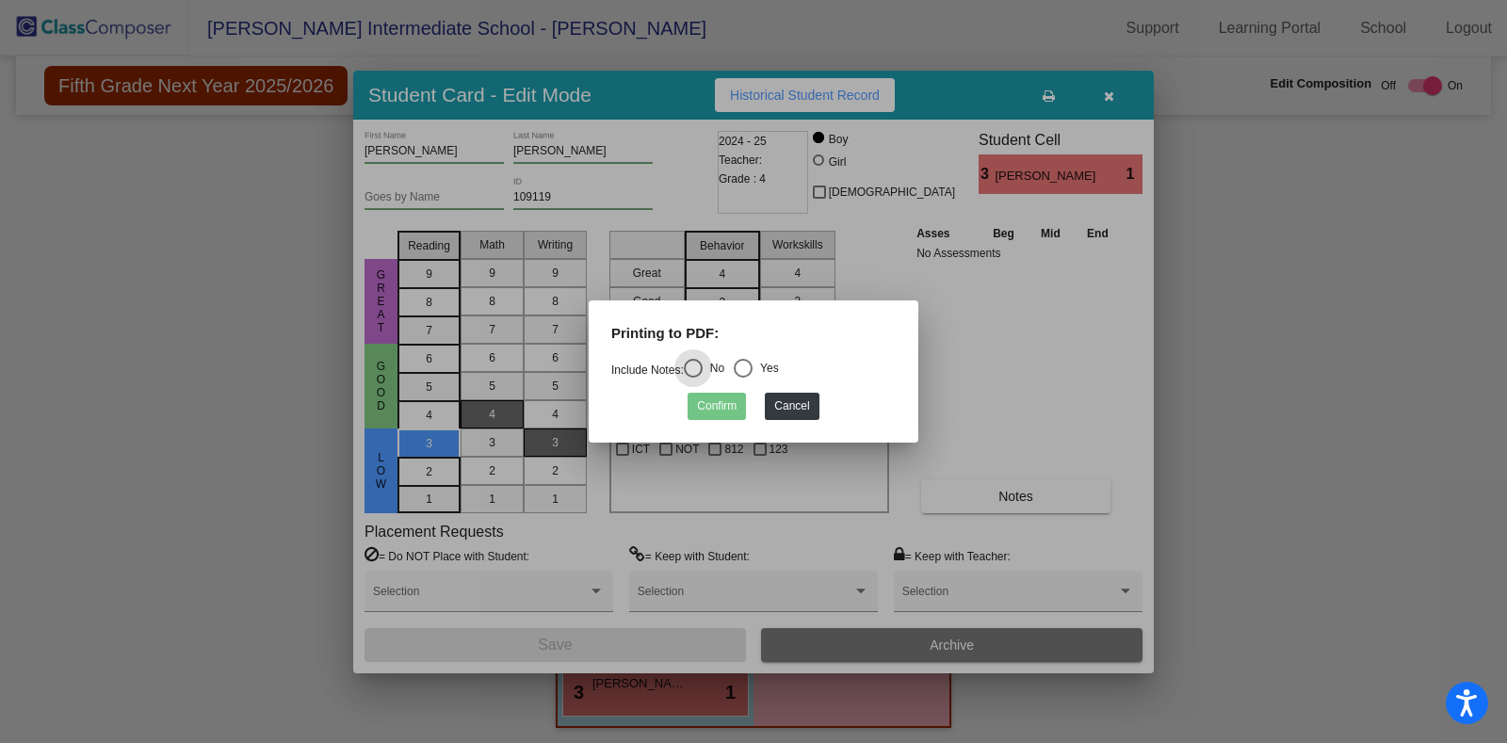
click at [750, 362] on div "Select an option" at bounding box center [742, 368] width 19 height 19
click at [743, 378] on input "Yes" at bounding box center [742, 378] width 1 height 1
radio input "true"
click at [711, 409] on button "Confirm" at bounding box center [716, 406] width 58 height 27
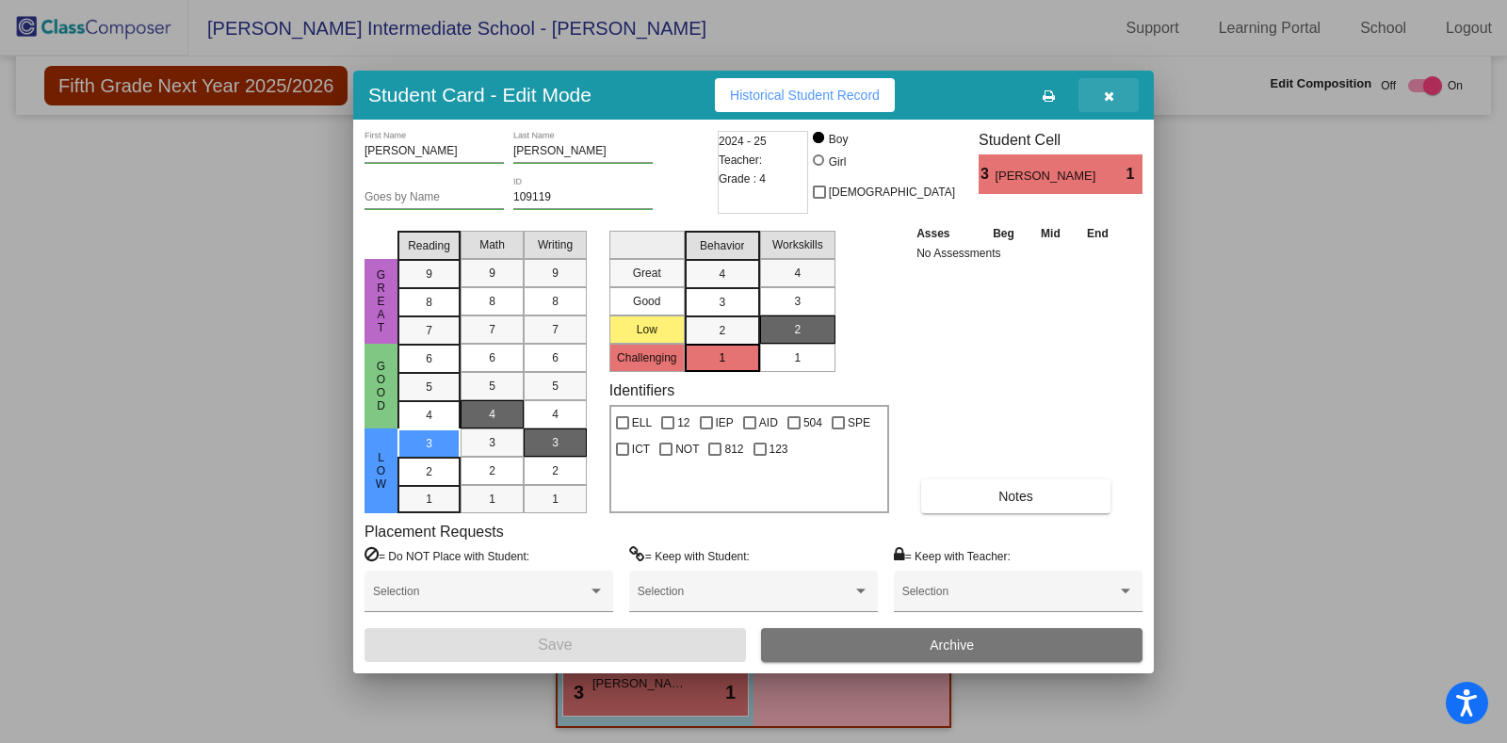
click at [1111, 86] on button "button" at bounding box center [1108, 95] width 60 height 34
